Goal: Transaction & Acquisition: Obtain resource

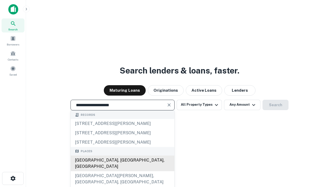
click at [122, 171] on div "[GEOGRAPHIC_DATA], [GEOGRAPHIC_DATA], [GEOGRAPHIC_DATA]" at bounding box center [122, 164] width 103 height 16
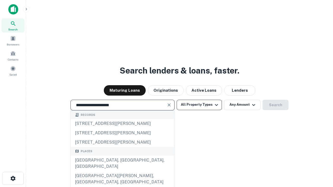
type input "**********"
click at [199, 105] on button "All Property Types" at bounding box center [198, 105] width 45 height 10
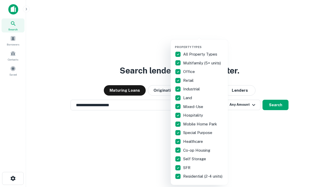
click at [203, 44] on button "button" at bounding box center [203, 44] width 57 height 0
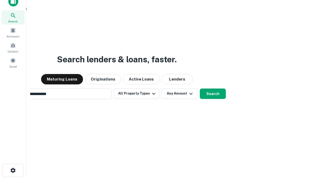
scroll to position [37, 147]
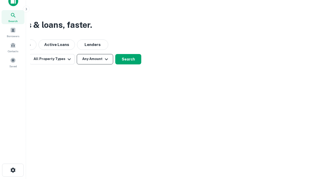
click at [95, 59] on button "Any Amount" at bounding box center [95, 59] width 36 height 10
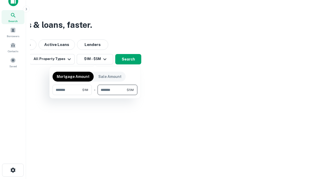
type input "*******"
click at [95, 95] on button "button" at bounding box center [94, 95] width 85 height 0
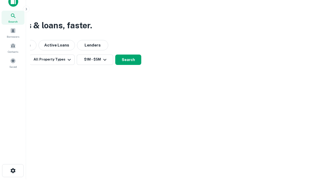
scroll to position [3, 96]
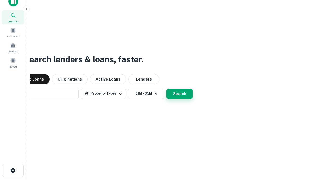
click at [166, 89] on button "Search" at bounding box center [179, 94] width 26 height 10
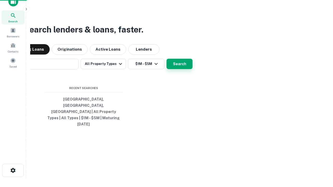
scroll to position [14, 147]
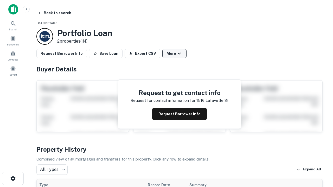
click at [174, 54] on button "More" at bounding box center [174, 53] width 24 height 9
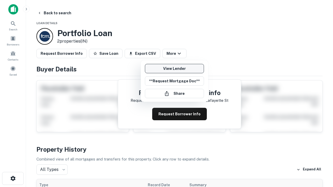
click at [174, 69] on link "View Lender" at bounding box center [174, 68] width 59 height 9
